Goal: Task Accomplishment & Management: Complete application form

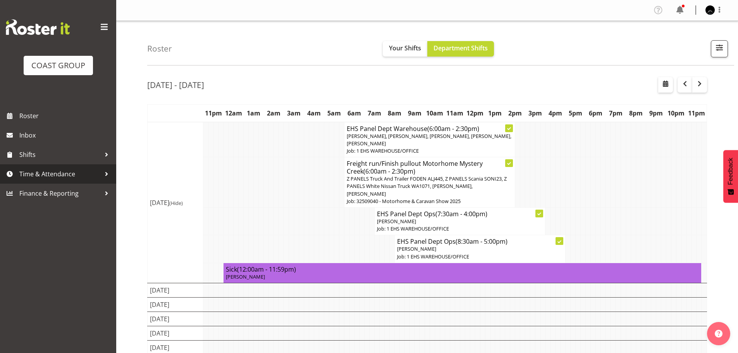
click at [53, 181] on link "Time & Attendance" at bounding box center [58, 173] width 116 height 19
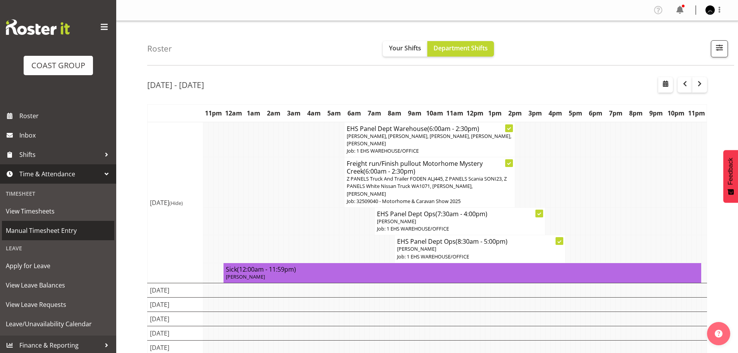
click at [55, 232] on span "Manual Timesheet Entry" at bounding box center [58, 231] width 105 height 12
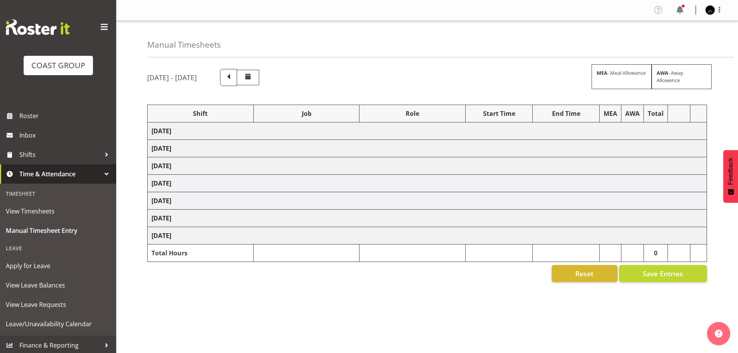
select select "82047"
select select "9134"
select select "81136"
select select "10191"
select select "82047"
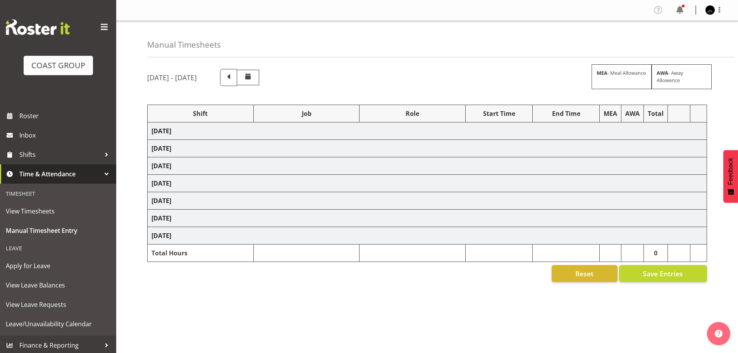
select select "9134"
select select "81136"
select select "10191"
select select "81136"
select select "10191"
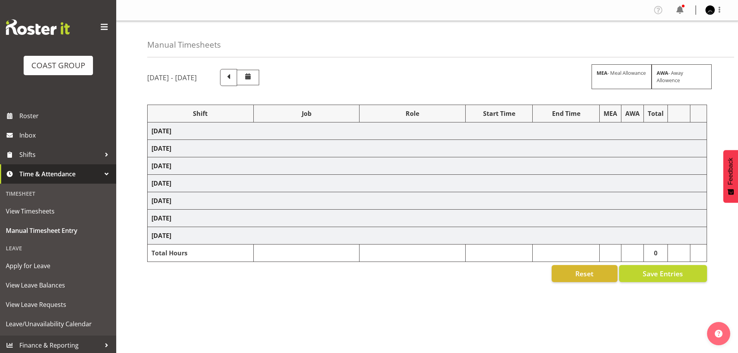
select select "81399"
select select "8653"
select select "81136"
select select "10191"
select select "78040"
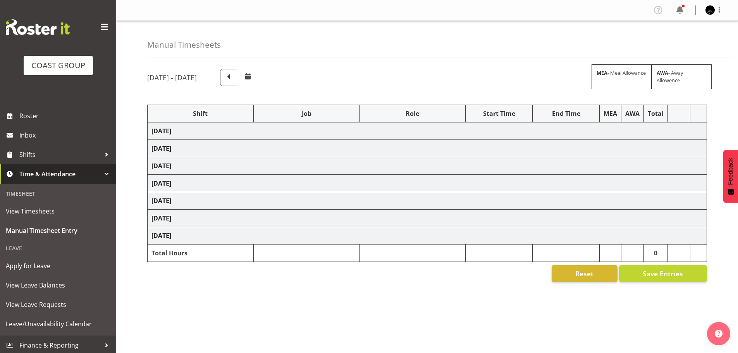
select select "69"
select select "78040"
select select "69"
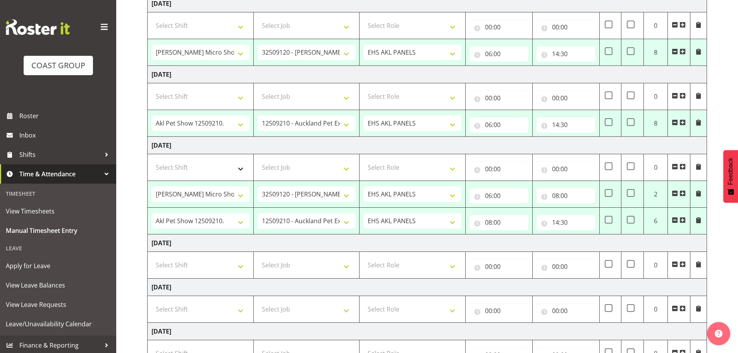
scroll to position [155, 0]
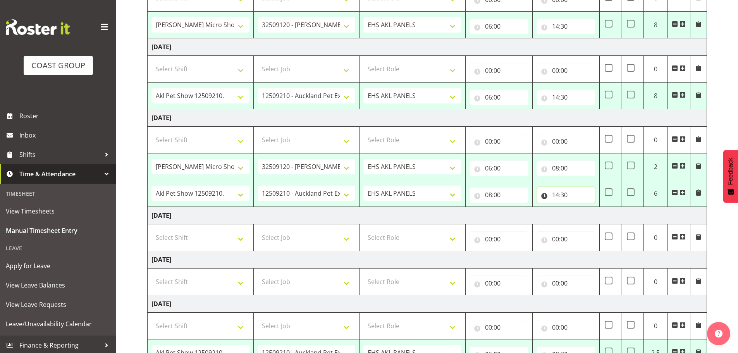
click at [560, 194] on input "14:30" at bounding box center [566, 194] width 59 height 15
click at [588, 217] on select "00 01 02 03 04 05 06 07 08 09 10 11 12 13 14 15 16 17 18 19 20 21 22 23" at bounding box center [589, 214] width 17 height 15
select select "17"
click at [581, 207] on select "00 01 02 03 04 05 06 07 08 09 10 11 12 13 14 15 16 17 18 19 20 21 22 23" at bounding box center [589, 214] width 17 height 15
type input "17:30"
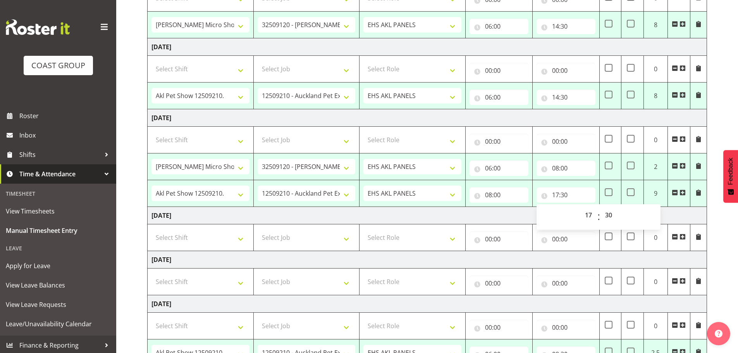
click at [681, 212] on td "Saturday 20th September 2025" at bounding box center [427, 215] width 559 height 17
click at [613, 193] on td at bounding box center [610, 193] width 22 height 27
click at [609, 193] on span at bounding box center [609, 192] width 8 height 8
click at [609, 193] on input "checkbox" at bounding box center [607, 192] width 5 height 5
checkbox input "true"
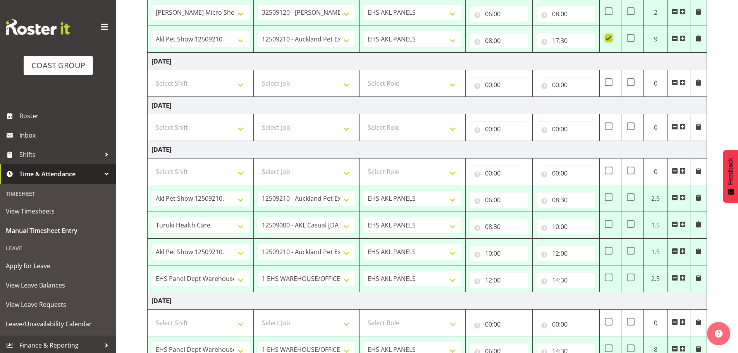
scroll to position [310, 0]
click at [557, 282] on input "14:30" at bounding box center [566, 279] width 59 height 15
click at [590, 301] on select "00 01 02 03 04 05 06 07 08 09 10 11 12 13 14 15 16 17 18 19 20 21 22 23" at bounding box center [589, 299] width 17 height 15
select select "15"
click at [581, 292] on select "00 01 02 03 04 05 06 07 08 09 10 11 12 13 14 15 16 17 18 19 20 21 22 23" at bounding box center [589, 299] width 17 height 15
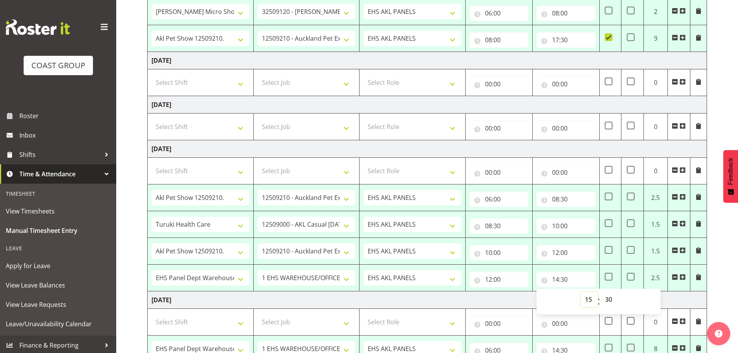
type input "15:30"
click at [512, 303] on td "Tuesday 23rd September 2025" at bounding box center [427, 299] width 559 height 17
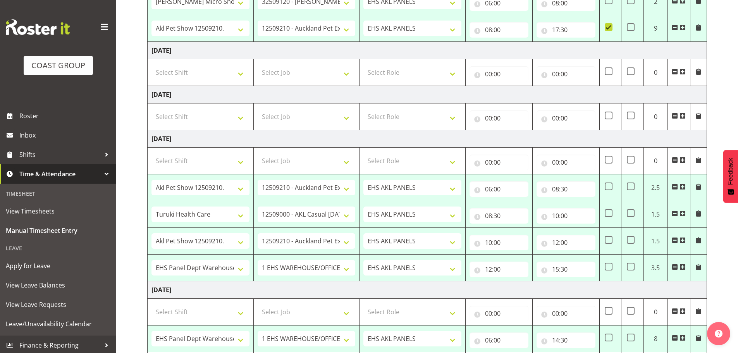
scroll to position [368, 0]
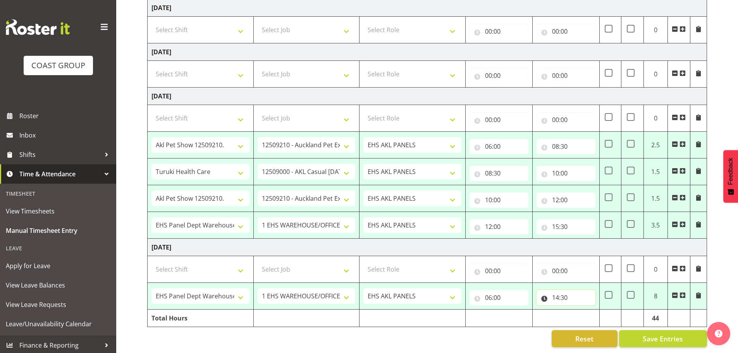
click at [552, 292] on input "14:30" at bounding box center [566, 297] width 59 height 15
drag, startPoint x: 583, startPoint y: 308, endPoint x: 586, endPoint y: 313, distance: 4.9
click at [585, 311] on select "00 01 02 03 04 05 06 07 08 09 10 11 12 13 14 15 16 17 18 19 20 21 22 23" at bounding box center [589, 317] width 17 height 15
select select "15"
click at [581, 310] on select "00 01 02 03 04 05 06 07 08 09 10 11 12 13 14 15 16 17 18 19 20 21 22 23" at bounding box center [589, 317] width 17 height 15
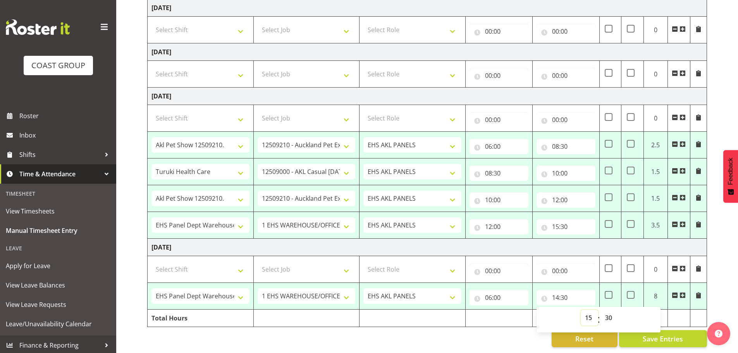
type input "15:30"
click at [604, 311] on select "00 01 02 03 04 05 06 07 08 09 10 11 12 13 14 15 16 17 18 19 20 21 22 23 24 25 2…" at bounding box center [609, 317] width 17 height 15
select select "0"
click at [601, 310] on select "00 01 02 03 04 05 06 07 08 09 10 11 12 13 14 15 16 17 18 19 20 21 22 23 24 25 2…" at bounding box center [609, 317] width 17 height 15
type input "15:00"
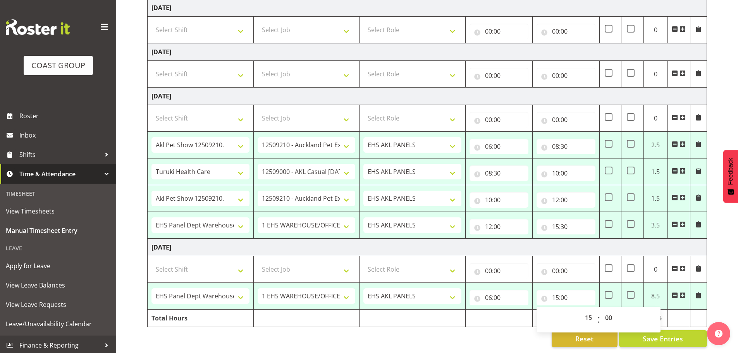
click at [637, 241] on td "Tuesday 23rd September 2025" at bounding box center [427, 247] width 559 height 17
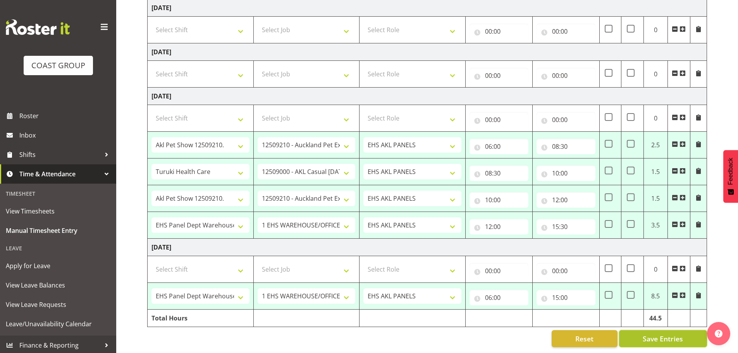
click at [677, 335] on span "Save Entries" at bounding box center [663, 339] width 40 height 10
select select "82047"
select select "9134"
type input "06:00"
type input "14:30"
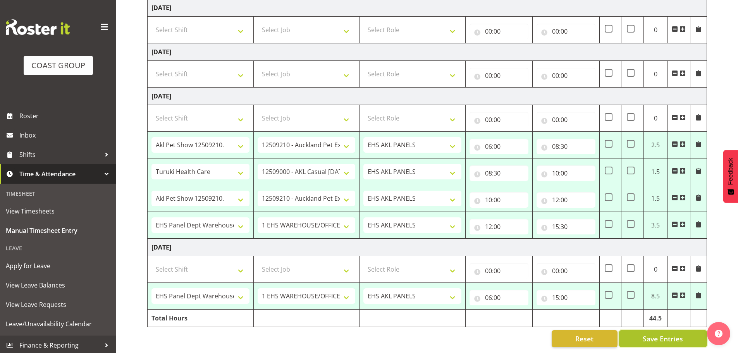
select select "81136"
select select "10191"
type input "06:00"
type input "14:30"
select select "82047"
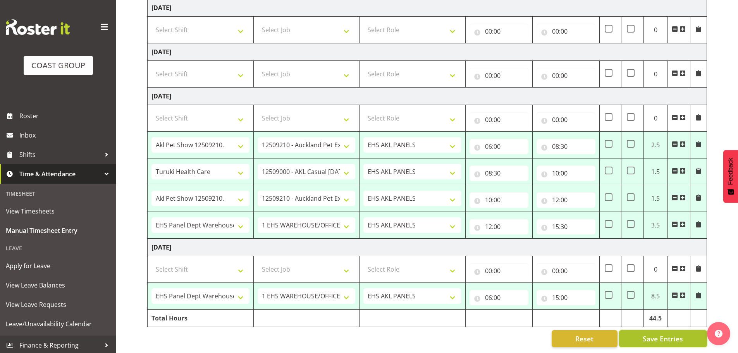
select select "9134"
type input "06:00"
type input "08:00"
select select "81136"
select select "10191"
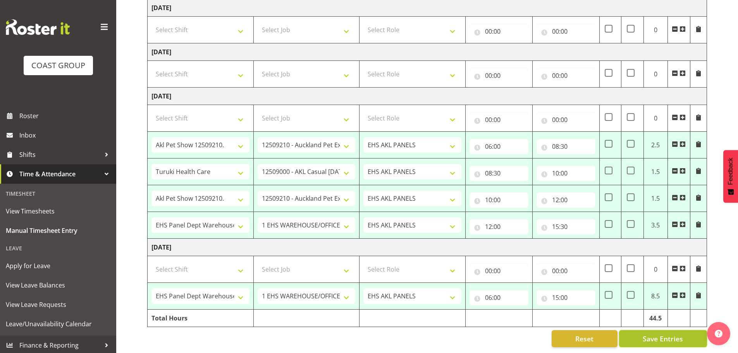
type input "08:00"
type input "17:30"
checkbox input "true"
select select "81136"
select select "10191"
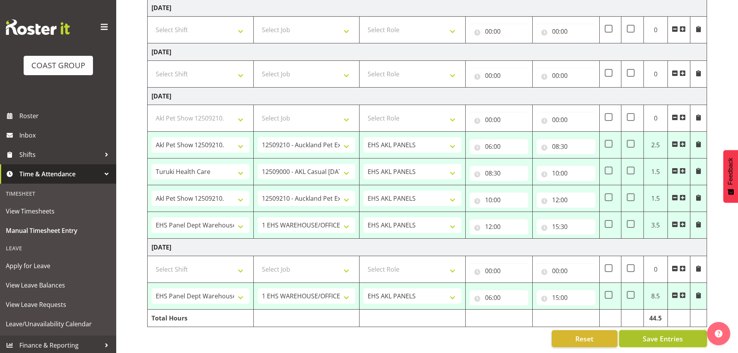
type input "06:00"
type input "08:30"
select select "81399"
select select "8653"
type input "08:30"
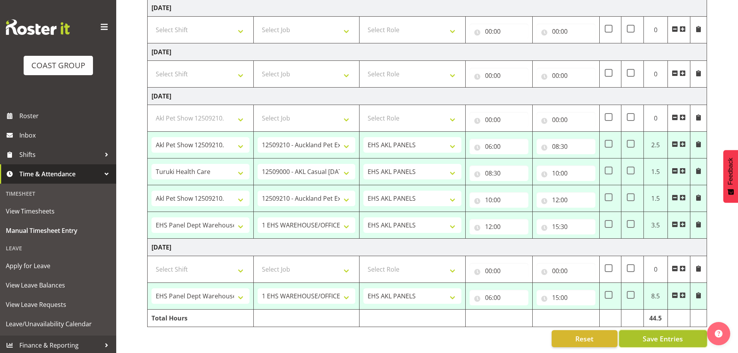
type input "10:00"
select select "81136"
select select "10191"
type input "10:00"
type input "12:00"
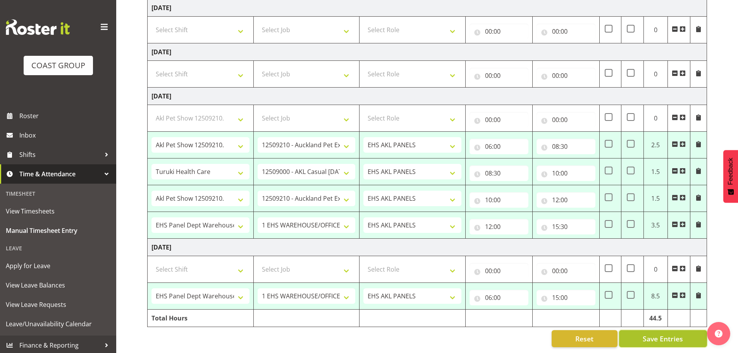
select select "78040"
select select "69"
type input "12:00"
type input "15:30"
select select "78040"
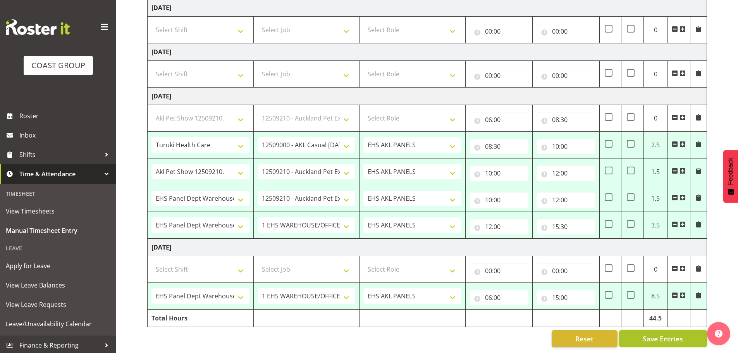
select select "69"
type input "06:00"
type input "15:00"
select select "81136"
select select "10191"
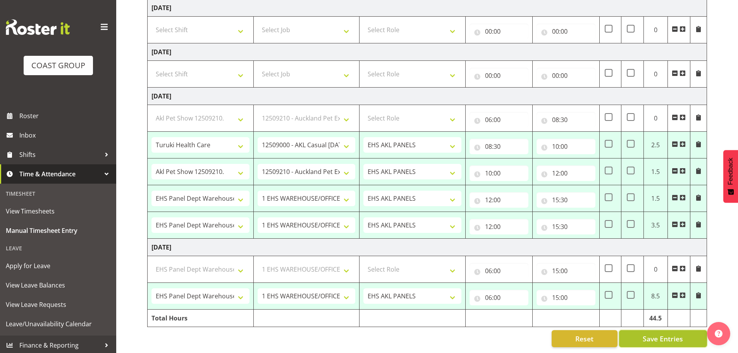
select select "82047"
select select "9134"
select select "81136"
select select "10191"
select select "81136"
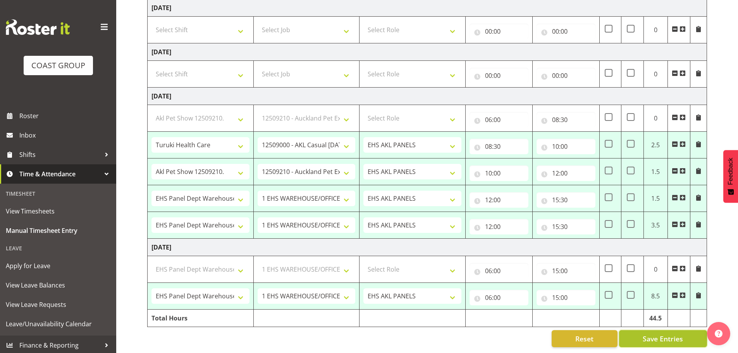
select select "10191"
select select "81399"
select select "8653"
select select "81136"
select select "10191"
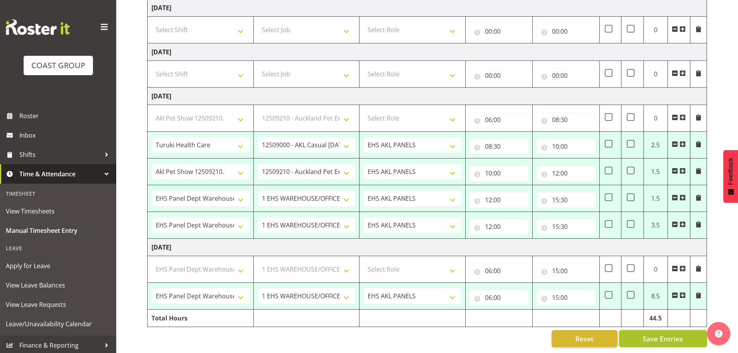
select select "78040"
select select "69"
select select "78040"
select select "69"
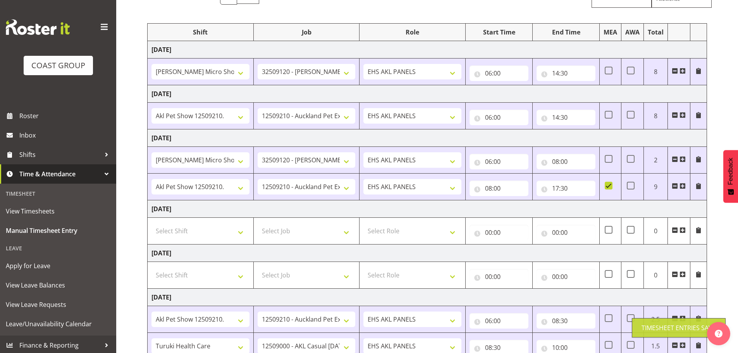
scroll to position [41, 0]
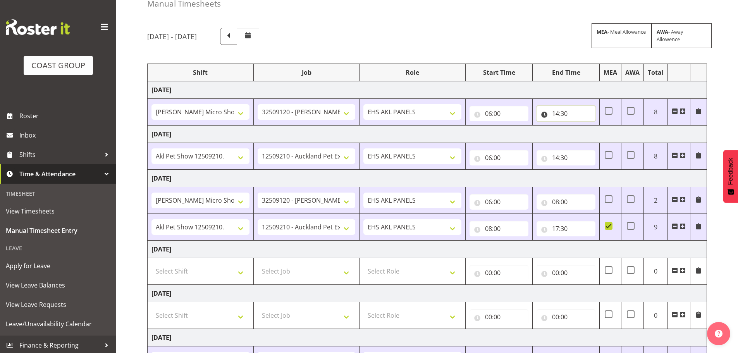
click at [556, 114] on input "14:30" at bounding box center [566, 113] width 59 height 15
click at [589, 134] on select "00 01 02 03 04 05 06 07 08 09 10 11 12 13 14 15 16 17 18 19 20 21 22 23" at bounding box center [589, 133] width 17 height 15
select select "15"
click at [581, 126] on select "00 01 02 03 04 05 06 07 08 09 10 11 12 13 14 15 16 17 18 19 20 21 22 23" at bounding box center [589, 133] width 17 height 15
type input "15:30"
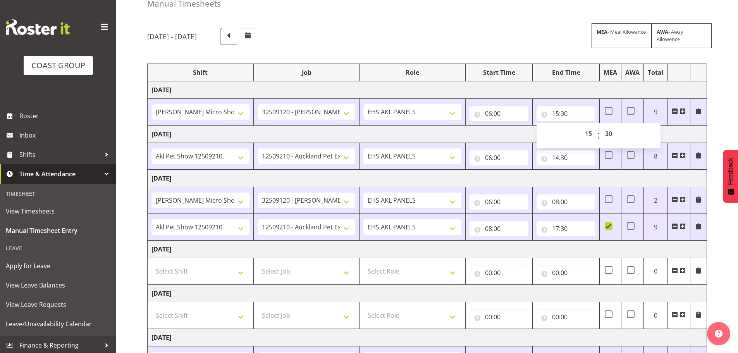
click at [665, 136] on td "Thursday 18th September 2025" at bounding box center [427, 134] width 559 height 17
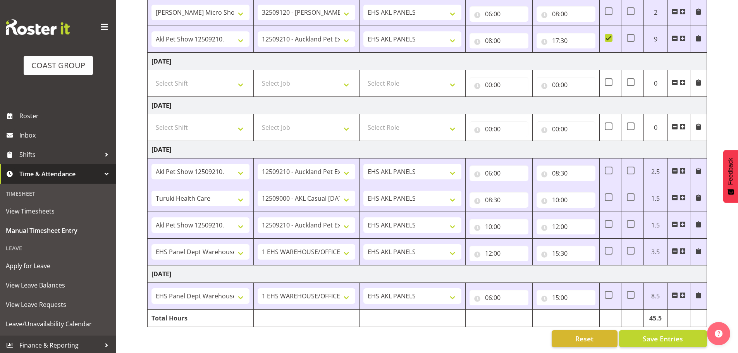
scroll to position [235, 0]
click at [673, 334] on span "Save Entries" at bounding box center [663, 339] width 40 height 10
click at [684, 292] on span at bounding box center [682, 295] width 6 height 6
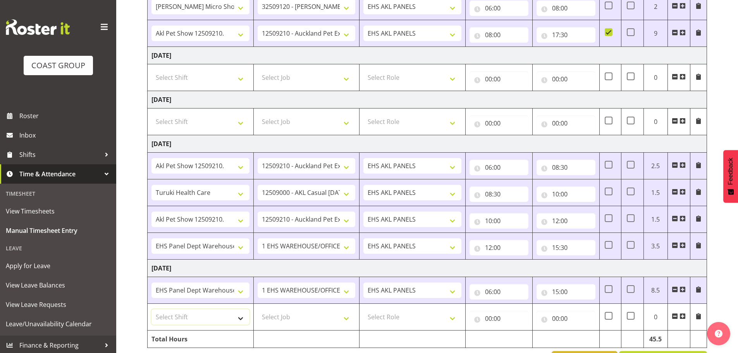
click at [234, 321] on select "Select Shift # Fieldays--Milwaukee. # Install Hutchwilco Boat Show at ASG. #AKL…" at bounding box center [200, 316] width 98 height 15
select select "80882"
click at [151, 309] on select "Select Shift # Fieldays--Milwaukee. # Install Hutchwilco Boat Show at ASG. #AKL…" at bounding box center [200, 316] width 98 height 15
click at [341, 321] on select "Select Job 1 Carlton Events 1 Carlton Hamilton 1 Carlton Wellington 1 EHS WAREH…" at bounding box center [307, 316] width 98 height 15
click at [344, 323] on select "Select Job 1 Carlton Events 1 Carlton Hamilton 1 Carlton Wellington 1 EHS WAREH…" at bounding box center [307, 316] width 98 height 15
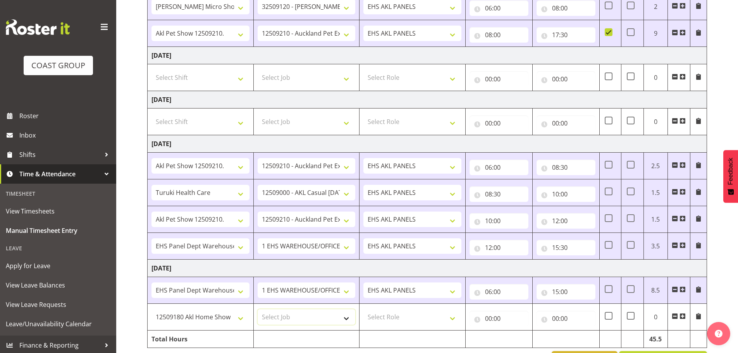
click at [344, 323] on select "Select Job 1 Carlton Events 1 Carlton Hamilton 1 Carlton Wellington 1 EHS WAREH…" at bounding box center [307, 316] width 98 height 15
select select "69"
click at [258, 309] on select "Select Job 1 Carlton Events 1 Carlton Hamilton 1 Carlton Wellington 1 EHS WAREH…" at bounding box center [307, 316] width 98 height 15
click at [404, 316] on select "Select Role EHS AKL PANELS" at bounding box center [412, 316] width 98 height 15
select select "188"
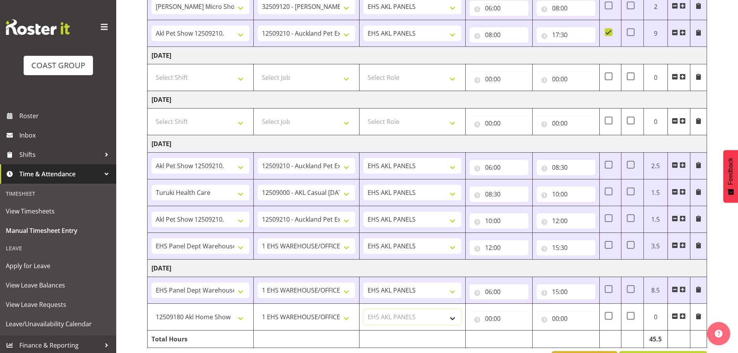
click at [363, 309] on select "Select Role EHS AKL PANELS" at bounding box center [412, 316] width 98 height 15
click at [490, 320] on input "00:00" at bounding box center [498, 318] width 59 height 15
click at [524, 342] on select "00 01 02 03 04 05 06 07 08 09 10 11 12 13 14 15 16 17 18 19 20 21 22 23" at bounding box center [522, 338] width 17 height 15
select select "16"
click at [514, 331] on select "00 01 02 03 04 05 06 07 08 09 10 11 12 13 14 15 16 17 18 19 20 21 22 23" at bounding box center [522, 338] width 17 height 15
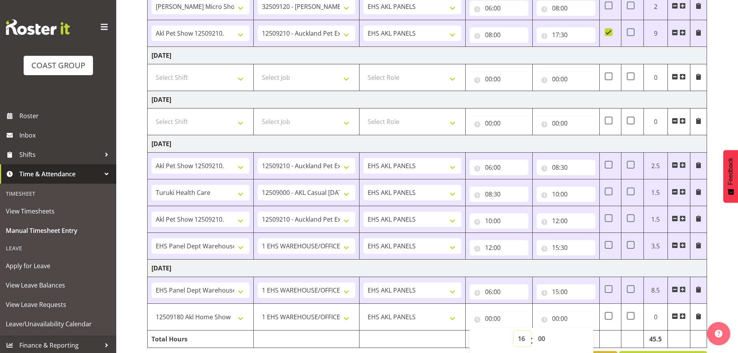
type input "16:00"
click at [544, 341] on select "00 01 02 03 04 05 06 07 08 09 10 11 12 13 14 15 16 17 18 19 20 21 22 23 24 25 2…" at bounding box center [542, 338] width 17 height 15
click at [534, 331] on select "00 01 02 03 04 05 06 07 08 09 10 11 12 13 14 15 16 17 18 19 20 21 22 23 24 25 2…" at bounding box center [542, 338] width 17 height 15
click at [561, 324] on input "00:00" at bounding box center [566, 318] width 59 height 15
click at [587, 341] on select "00 01 02 03 04 05 06 07 08 09 10 11 12 13 14 15 16 17 18 19 20 21 22 23" at bounding box center [589, 338] width 17 height 15
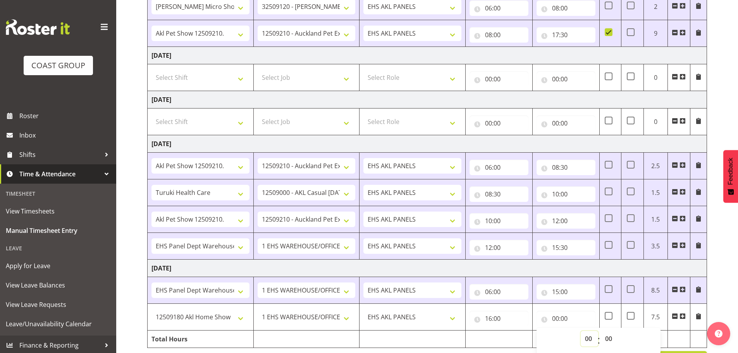
select select "6"
click at [581, 331] on select "00 01 02 03 04 05 06 07 08 09 10 11 12 13 14 15 16 17 18 19 20 21 22 23" at bounding box center [589, 338] width 17 height 15
type input "06:00"
click at [587, 340] on select "00 01 02 03 04 05 06 07 08 09 10 11 12 13 14 15 16 17 18 19 20 21 22 23" at bounding box center [589, 338] width 17 height 15
select select "18"
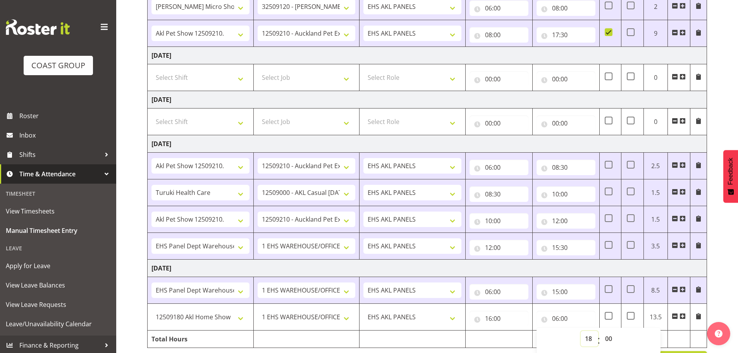
click at [581, 331] on select "00 01 02 03 04 05 06 07 08 09 10 11 12 13 14 15 16 17 18 19 20 21 22 23" at bounding box center [589, 338] width 17 height 15
type input "18:00"
click at [590, 269] on td "Tuesday 23rd September 2025" at bounding box center [427, 268] width 559 height 17
click at [682, 316] on span at bounding box center [682, 316] width 6 height 6
click at [212, 344] on select "Select Shift # Fieldays--Milwaukee. # Install Hutchwilco Boat Show at ASG. #AKL…" at bounding box center [200, 343] width 98 height 15
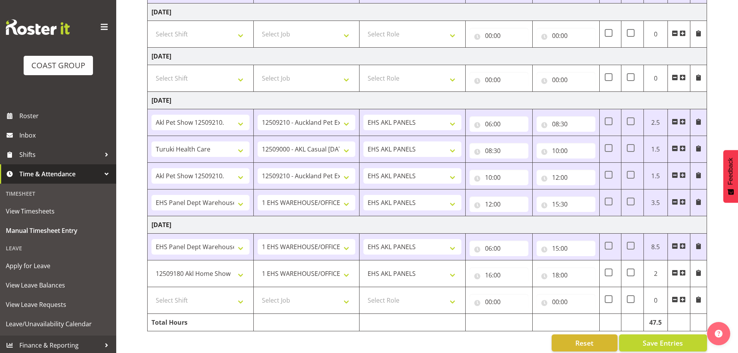
scroll to position [288, 0]
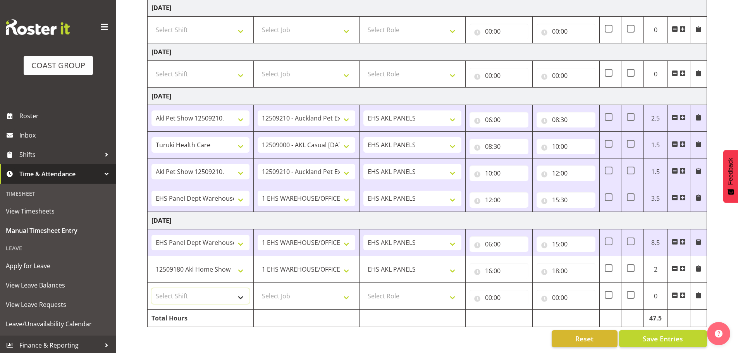
click at [186, 291] on select "Select Shift # Fieldays--Milwaukee. # Install Hutchwilco Boat Show at ASG. #AKL…" at bounding box center [200, 295] width 98 height 15
click at [208, 290] on select "# Fieldays--Milwaukee. # Install Hutchwilco Boat Show at ASG. #AKL Bunnings Tra…" at bounding box center [200, 295] width 98 height 15
click at [376, 88] on td "Monday 22nd September 2025" at bounding box center [427, 96] width 559 height 17
click at [223, 294] on select "# Fieldays--Milwaukee. # Install Hutchwilco Boat Show at ASG. #AKL Bunnings Tra…" at bounding box center [200, 295] width 98 height 15
select select "60971"
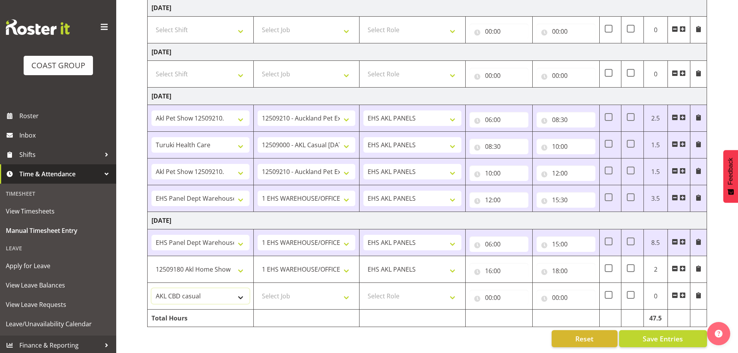
click at [151, 288] on select "# Fieldays--Milwaukee. # Install Hutchwilco Boat Show at ASG. #AKL Bunnings Tra…" at bounding box center [200, 295] width 98 height 15
click at [317, 289] on select "Select Job 1 Carlton Events 1 Carlton Hamilton 1 Carlton Wellington 1 EHS WAREH…" at bounding box center [307, 295] width 98 height 15
select select "69"
click at [258, 288] on select "Select Job 1 Carlton Events 1 Carlton Hamilton 1 Carlton Wellington 1 EHS WAREH…" at bounding box center [307, 295] width 98 height 15
click at [390, 290] on select "Select Role EHS AKL PANELS" at bounding box center [412, 295] width 98 height 15
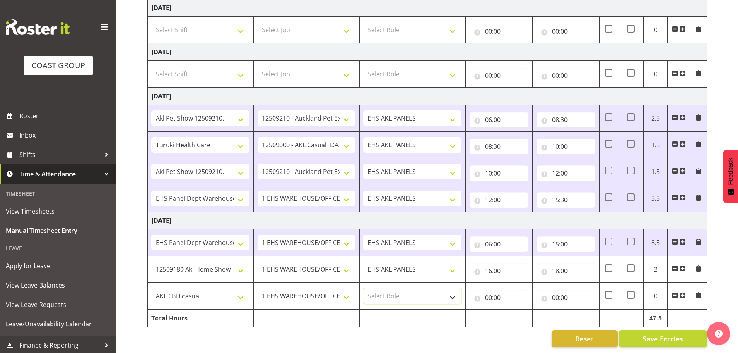
select select "188"
click at [363, 288] on select "Select Role EHS AKL PANELS" at bounding box center [412, 295] width 98 height 15
click at [483, 291] on input "00:00" at bounding box center [498, 297] width 59 height 15
click at [521, 313] on select "00 01 02 03 04 05 06 07 08 09 10 11 12 13 14 15 16 17 18 19 20 21 22 23" at bounding box center [522, 317] width 17 height 15
select select "18"
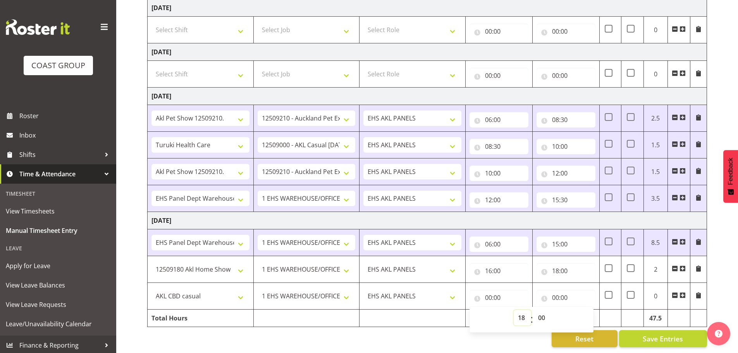
click at [514, 310] on select "00 01 02 03 04 05 06 07 08 09 10 11 12 13 14 15 16 17 18 19 20 21 22 23" at bounding box center [522, 317] width 17 height 15
type input "18:00"
click at [554, 292] on input "00:00" at bounding box center [566, 297] width 59 height 15
click at [593, 316] on select "00 01 02 03 04 05 06 07 08 09 10 11 12 13 14 15 16 17 18 19 20 21 22 23" at bounding box center [589, 317] width 17 height 15
select select "10"
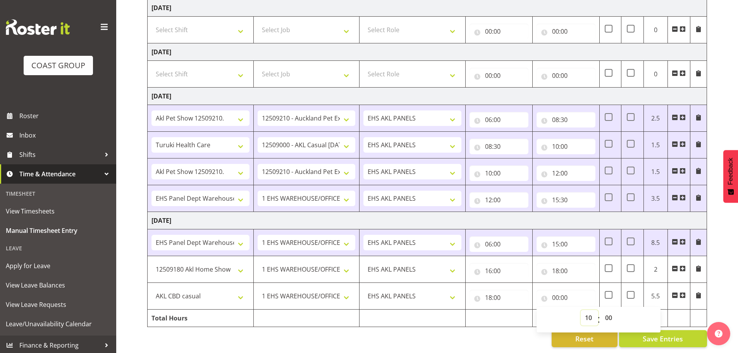
click at [581, 310] on select "00 01 02 03 04 05 06 07 08 09 10 11 12 13 14 15 16 17 18 19 20 21 22 23" at bounding box center [589, 317] width 17 height 15
type input "10:00"
click at [589, 311] on select "00 01 02 03 04 05 06 07 08 09 10 11 12 13 14 15 16 17 18 19 20 21 22 23" at bounding box center [589, 317] width 17 height 15
select select "22"
click at [581, 310] on select "00 01 02 03 04 05 06 07 08 09 10 11 12 13 14 15 16 17 18 19 20 21 22 23" at bounding box center [589, 317] width 17 height 15
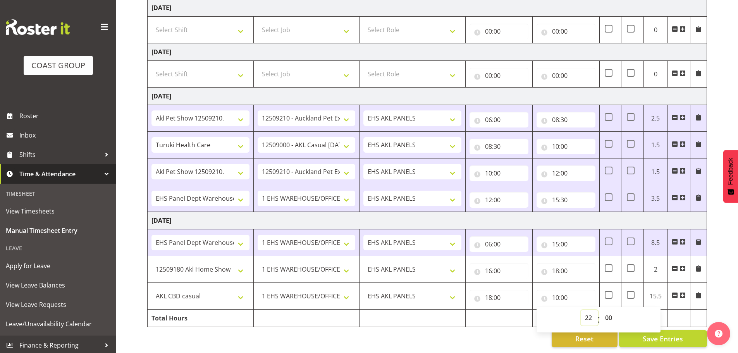
type input "22:00"
click at [593, 311] on select "00 01 02 03 04 05 06 07 08 09 10 11 12 13 14 15 16 17 18 19 20 21 22 23" at bounding box center [589, 317] width 17 height 15
select select "21"
click at [581, 310] on select "00 01 02 03 04 05 06 07 08 09 10 11 12 13 14 15 16 17 18 19 20 21 22 23" at bounding box center [589, 317] width 17 height 15
type input "21:00"
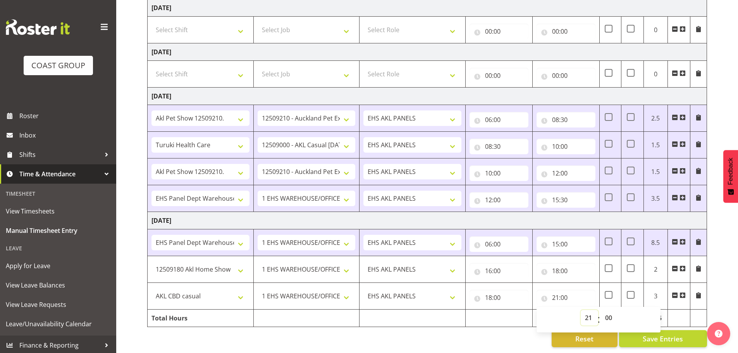
click at [592, 311] on select "00 01 02 03 04 05 06 07 08 09 10 11 12 13 14 15 16 17 18 19 20 21 22 23" at bounding box center [589, 317] width 17 height 15
click at [500, 345] on div "September 17th - September 23rd 2025 MEA - Meal Allowance AWA - Away Allowence …" at bounding box center [442, 67] width 591 height 572
click at [668, 334] on span "Save Entries" at bounding box center [663, 339] width 40 height 10
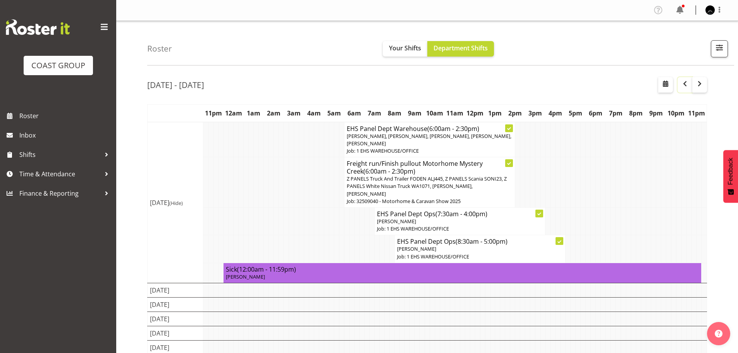
click at [683, 89] on button "button" at bounding box center [685, 84] width 15 height 15
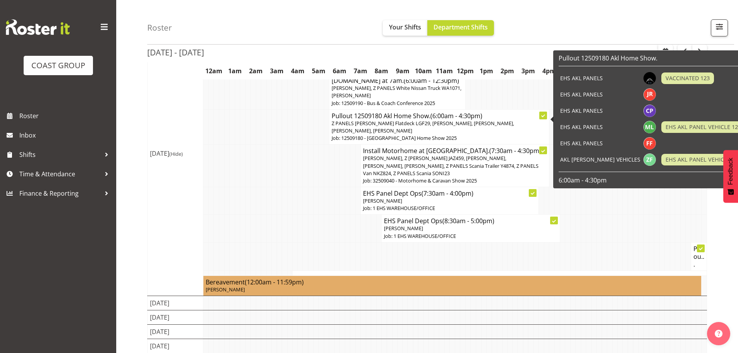
scroll to position [116, 0]
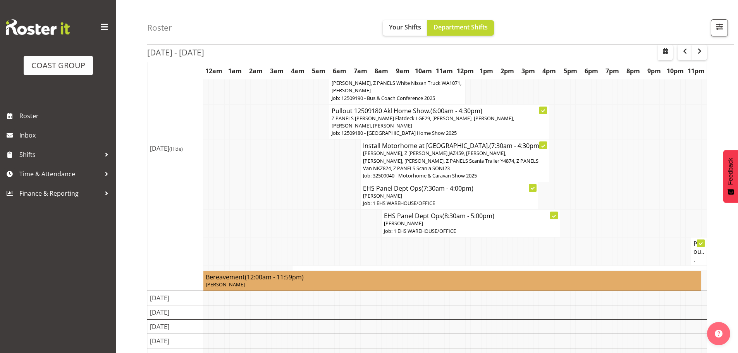
click at [709, 53] on div "Sep 16th - 16th, 2025 September 16, 2025 Today Day Week Fortnight Month calenda…" at bounding box center [442, 169] width 591 height 428
click at [704, 53] on button "button" at bounding box center [699, 52] width 15 height 15
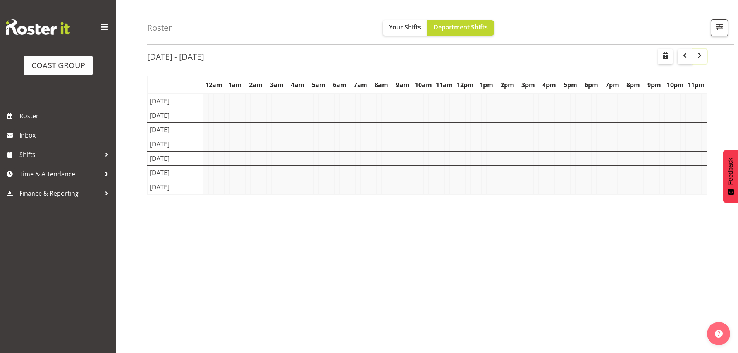
scroll to position [0, 0]
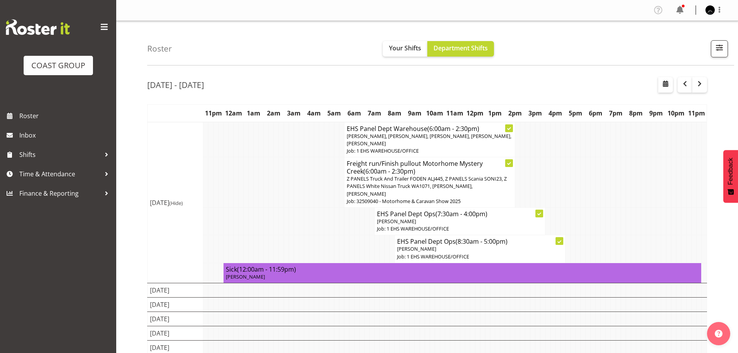
drag, startPoint x: 545, startPoint y: 83, endPoint x: 531, endPoint y: 84, distance: 14.0
drag, startPoint x: 531, startPoint y: 84, endPoint x: 538, endPoint y: 63, distance: 22.3
drag, startPoint x: 538, startPoint y: 63, endPoint x: 525, endPoint y: 81, distance: 21.4
click at [525, 81] on div "Sep 23rd - 23rd, 2025" at bounding box center [427, 86] width 560 height 18
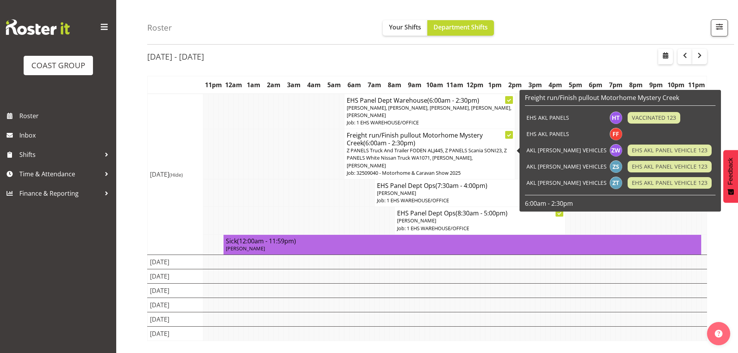
scroll to position [61, 0]
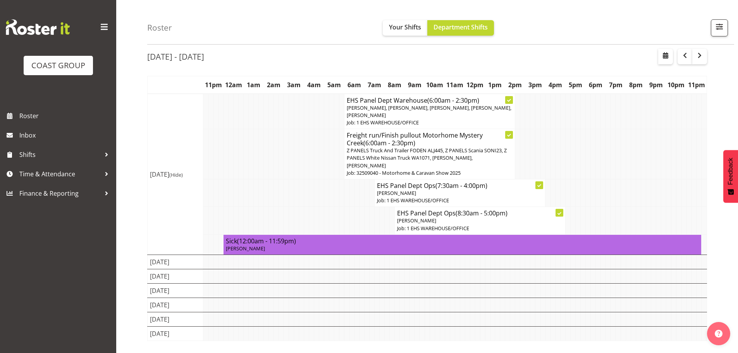
scroll to position [61, 0]
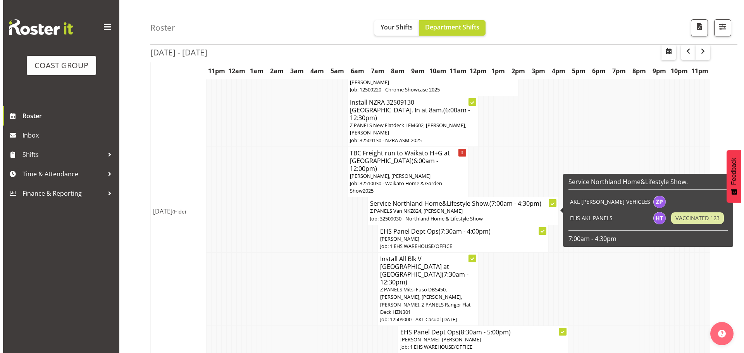
scroll to position [426, 0]
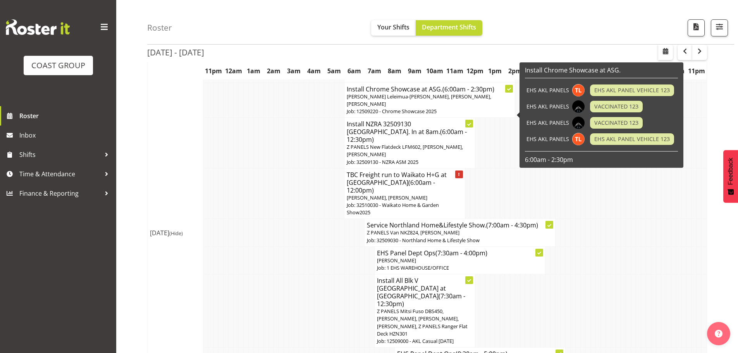
click at [396, 107] on span "[PERSON_NAME] Leleimua-[PERSON_NAME], [PERSON_NAME], [PERSON_NAME]" at bounding box center [419, 100] width 144 height 14
